Goal: Information Seeking & Learning: Learn about a topic

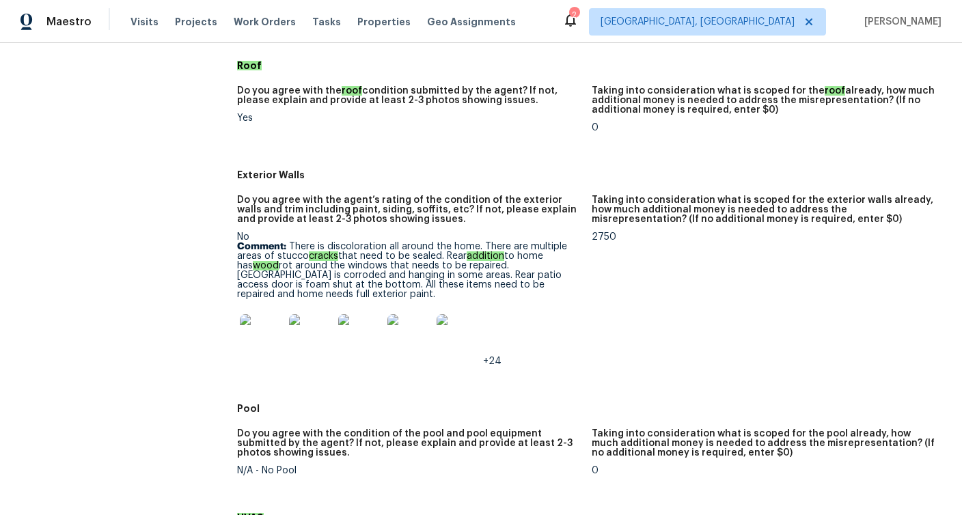
scroll to position [514, 0]
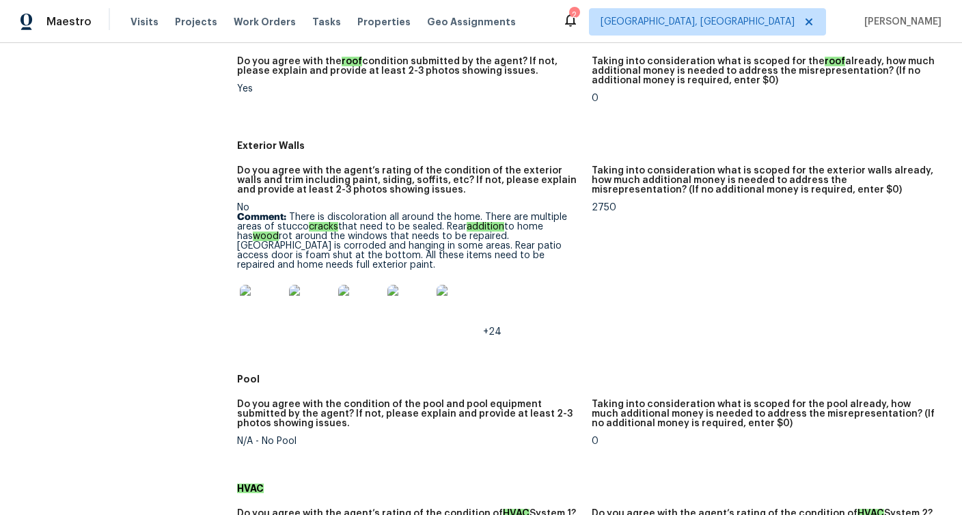
click at [260, 306] on img at bounding box center [262, 307] width 44 height 44
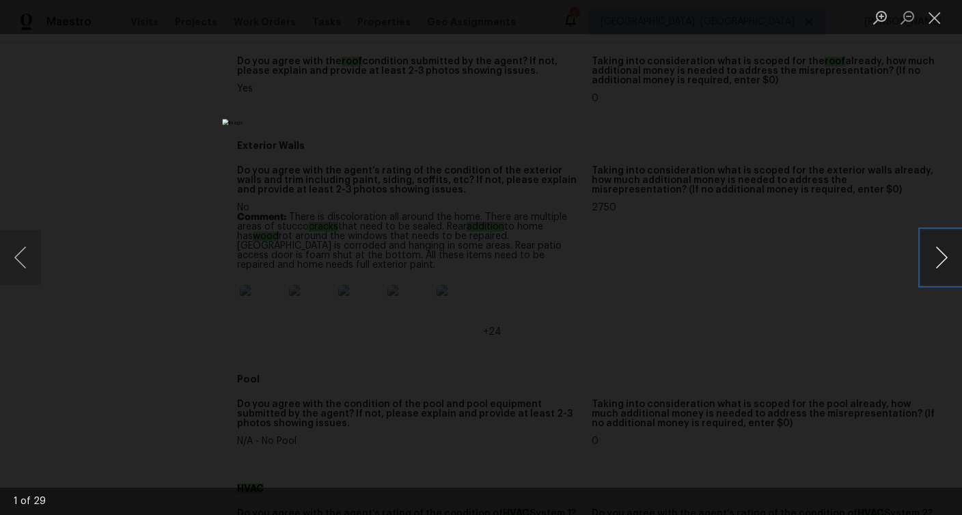
click at [935, 260] on button "Next image" at bounding box center [941, 257] width 41 height 55
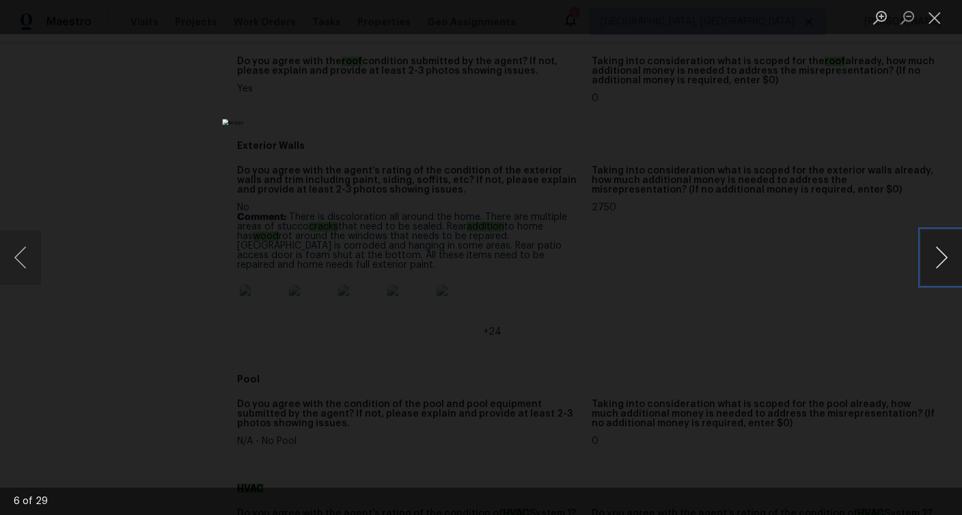
click at [935, 260] on button "Next image" at bounding box center [941, 257] width 41 height 55
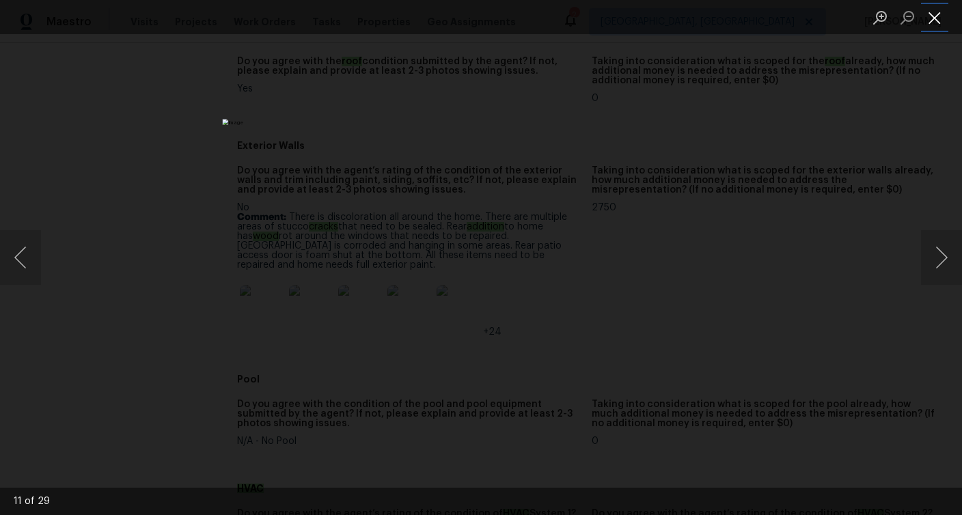
click at [932, 21] on button "Close lightbox" at bounding box center [934, 17] width 27 height 24
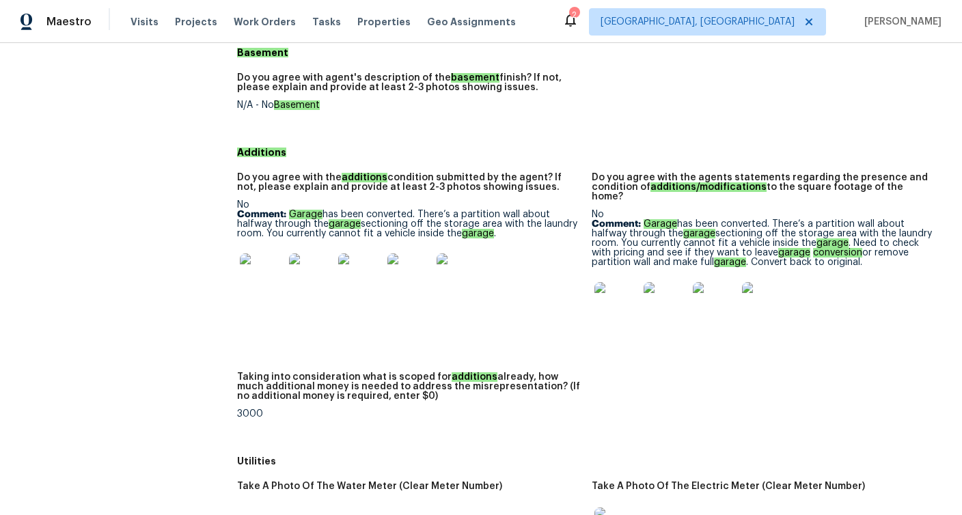
scroll to position [1912, 0]
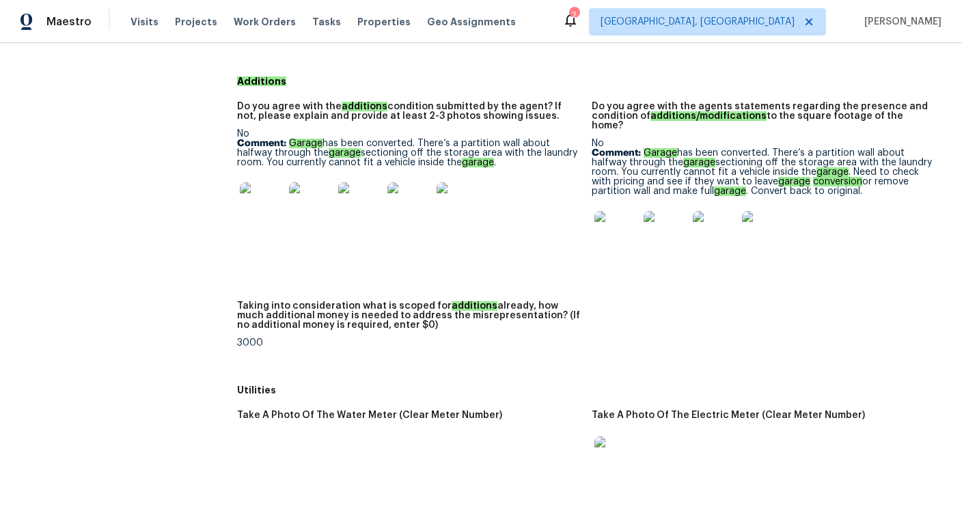
click at [260, 200] on img at bounding box center [262, 204] width 44 height 44
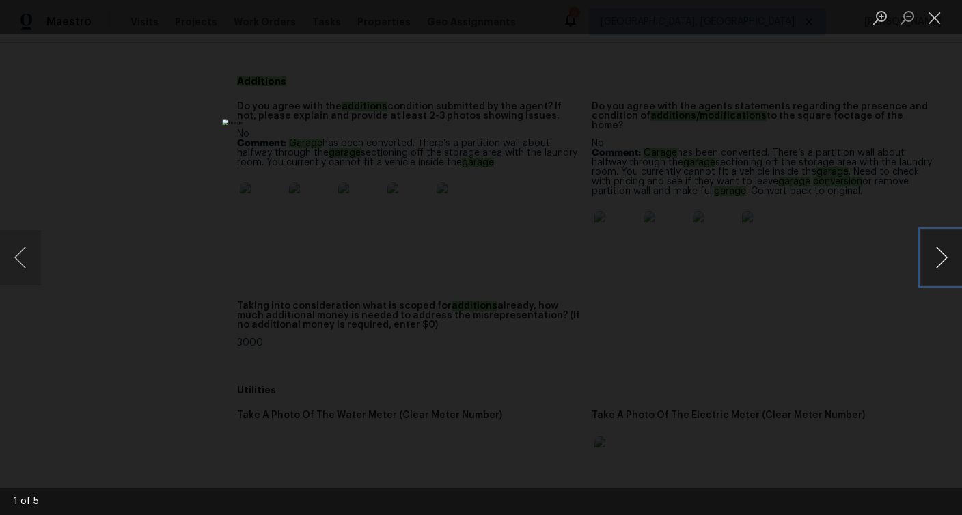
click at [944, 258] on button "Next image" at bounding box center [941, 257] width 41 height 55
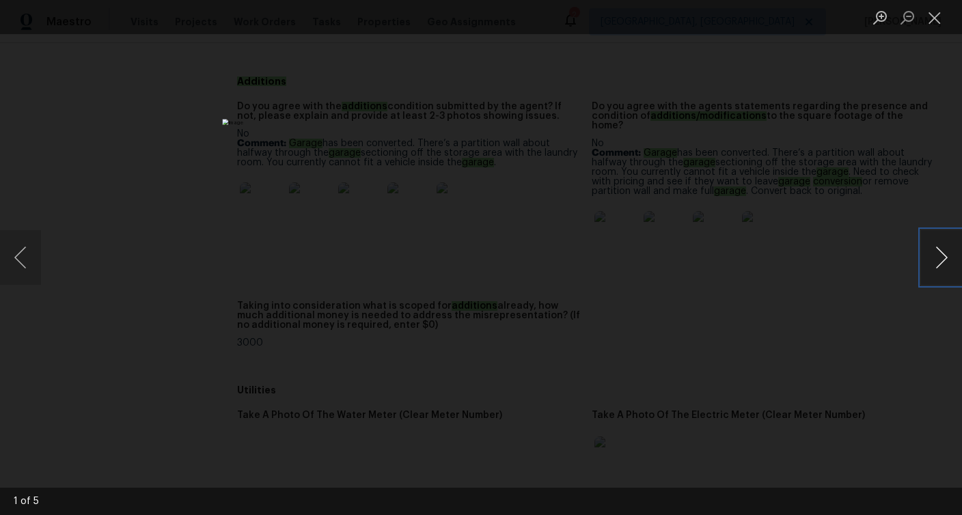
click at [944, 258] on button "Next image" at bounding box center [941, 257] width 41 height 55
click at [934, 17] on button "Close lightbox" at bounding box center [934, 17] width 27 height 24
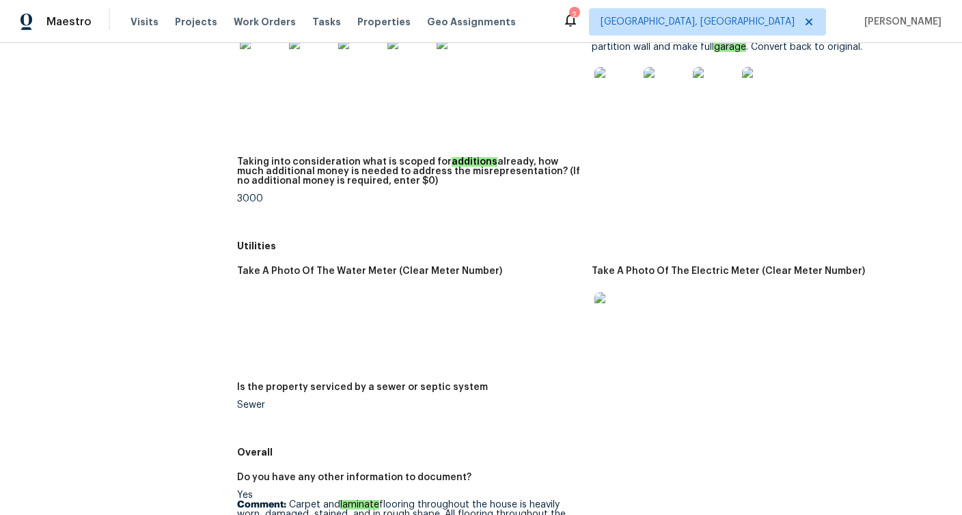
scroll to position [2199, 0]
